Goal: Task Accomplishment & Management: Manage account settings

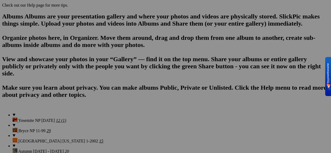
scroll to position [369, 0]
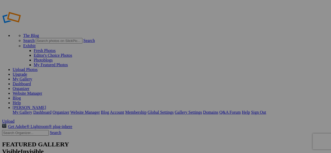
type input "[PERSON_NAME][GEOGRAPHIC_DATA] Spring Ver. 2"
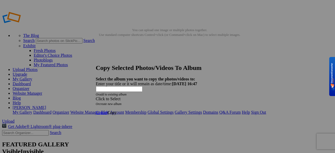
click at [96, 96] on span at bounding box center [96, 98] width 0 height 4
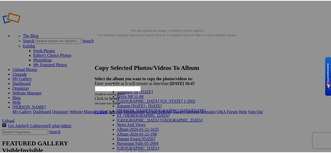
scroll to position [185, 0]
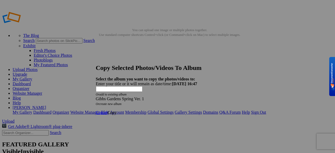
click at [117, 110] on span "Copy" at bounding box center [112, 112] width 9 height 4
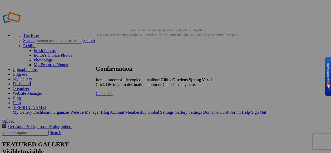
click at [113, 96] on span "Ok" at bounding box center [110, 93] width 5 height 4
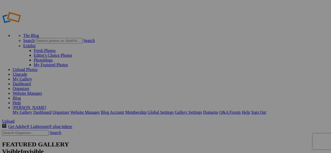
type input "Gibbs Gardens Spring Ver. 1"
click at [32, 77] on link "My Gallery" at bounding box center [23, 79] width 20 height 4
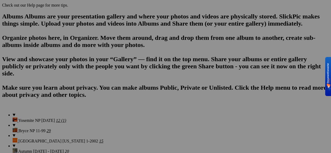
scroll to position [395, 0]
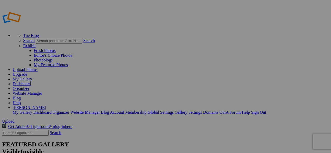
type input "[PERSON_NAME][GEOGRAPHIC_DATA] Spring Ver. 2"
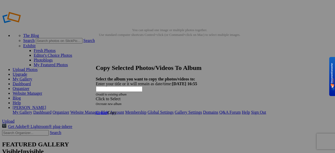
click at [96, 96] on span at bounding box center [96, 98] width 0 height 4
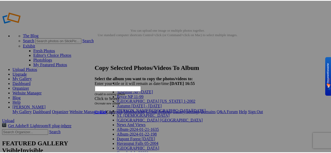
scroll to position [185, 0]
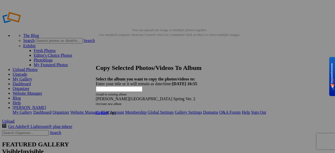
click at [117, 110] on span "Copy" at bounding box center [112, 112] width 9 height 4
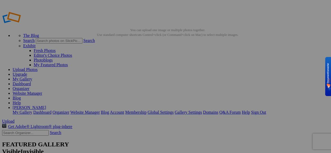
click at [32, 77] on link "My Gallery" at bounding box center [23, 79] width 20 height 4
